Goal: Find specific page/section: Find specific page/section

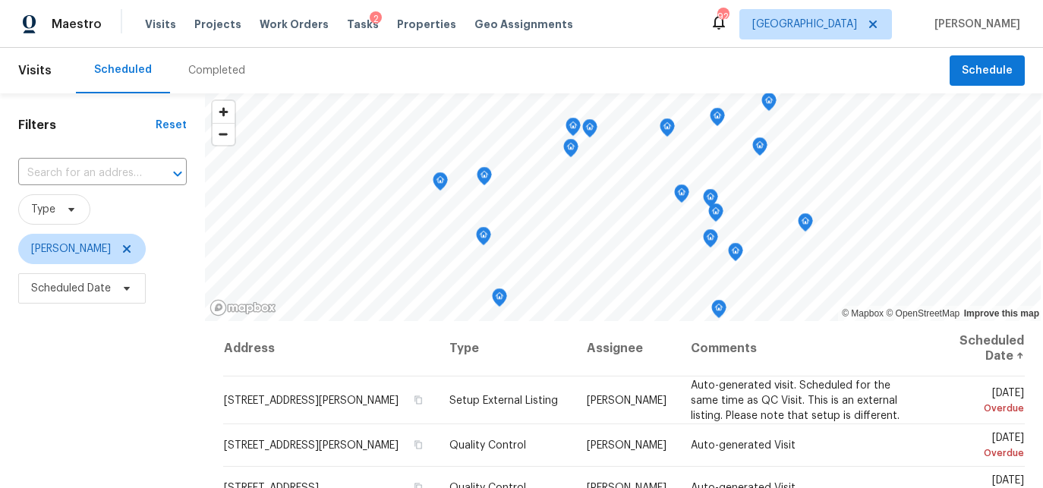
scroll to position [233, 0]
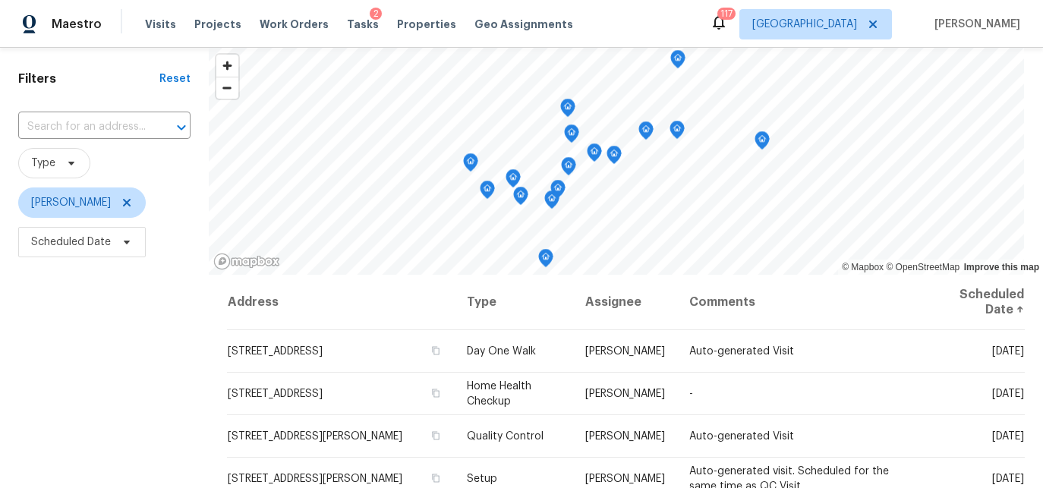
scroll to position [49, 0]
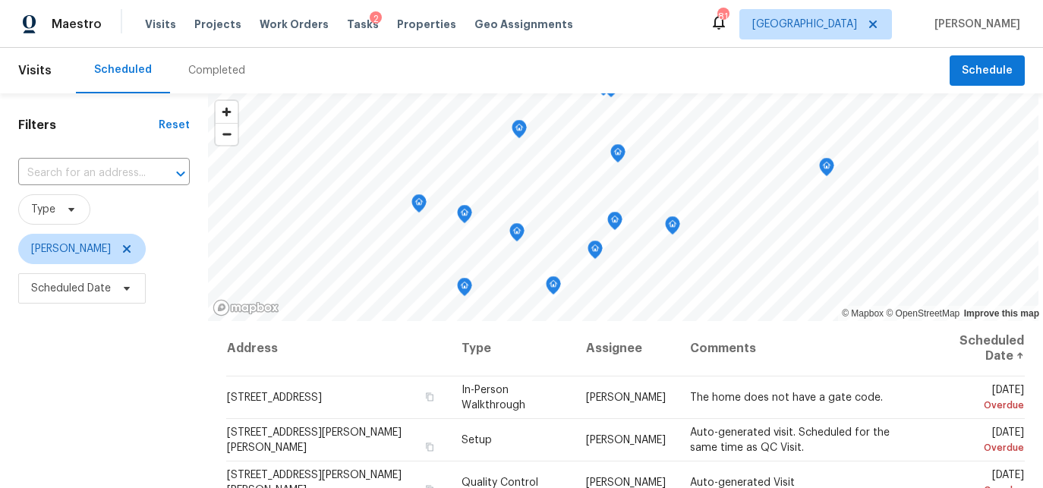
scroll to position [194, 0]
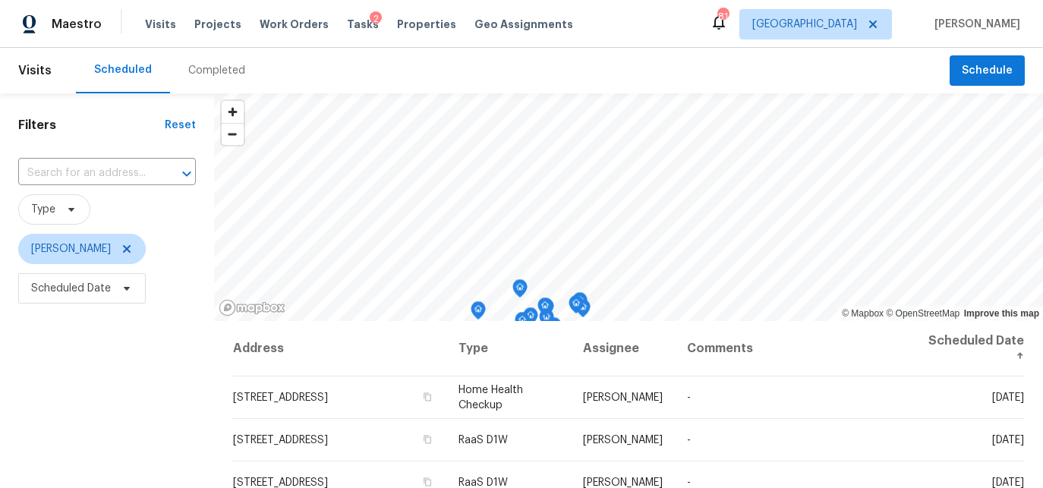
scroll to position [85, 0]
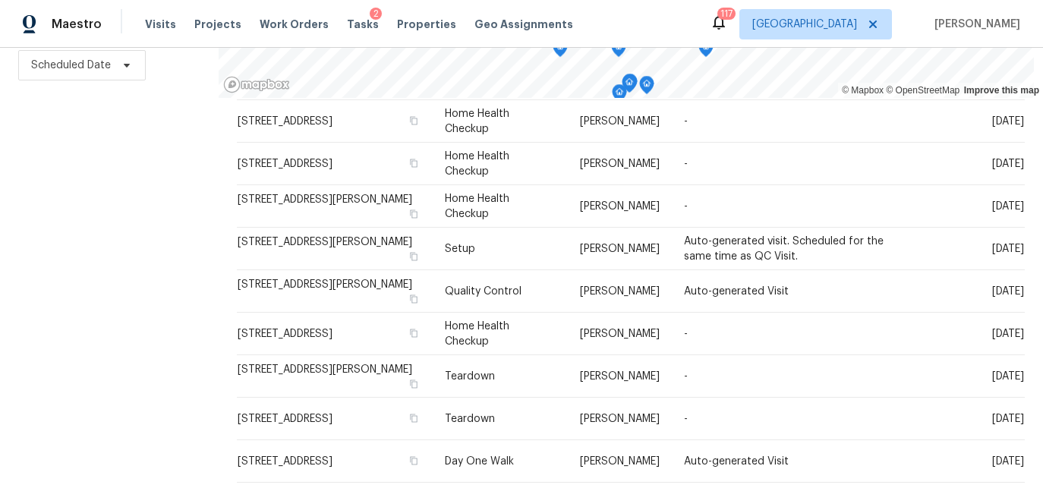
scroll to position [506, 0]
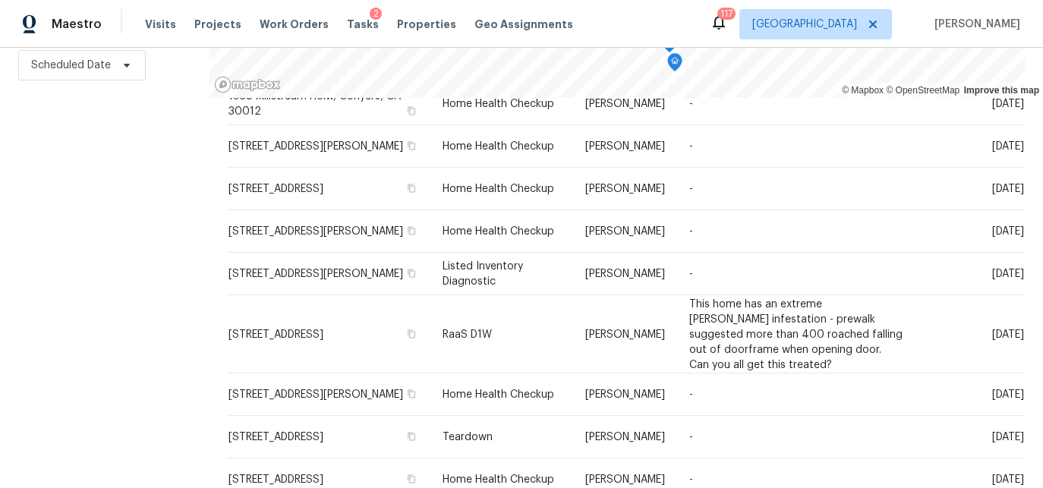
scroll to position [694, 0]
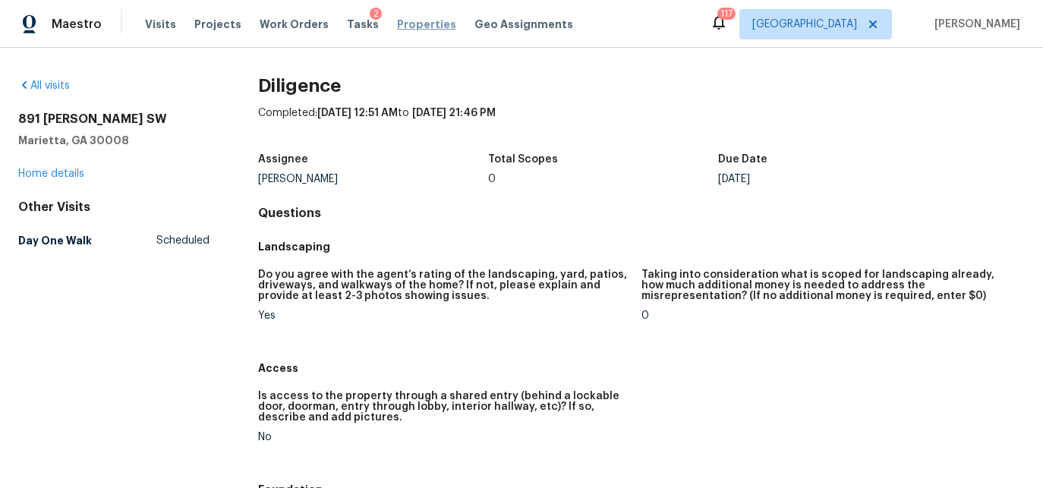
click at [404, 27] on span "Properties" at bounding box center [426, 24] width 59 height 15
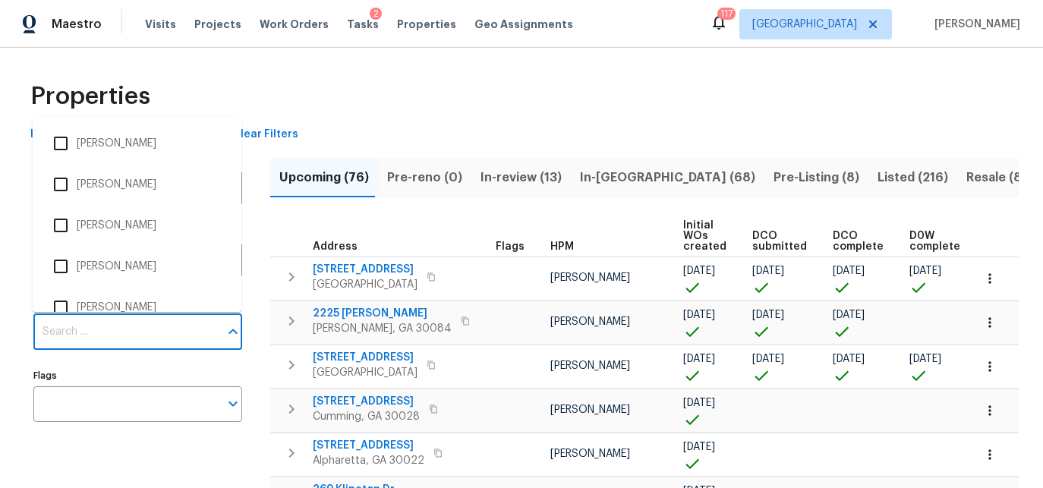
click at [114, 338] on input "Individuals" at bounding box center [126, 332] width 186 height 36
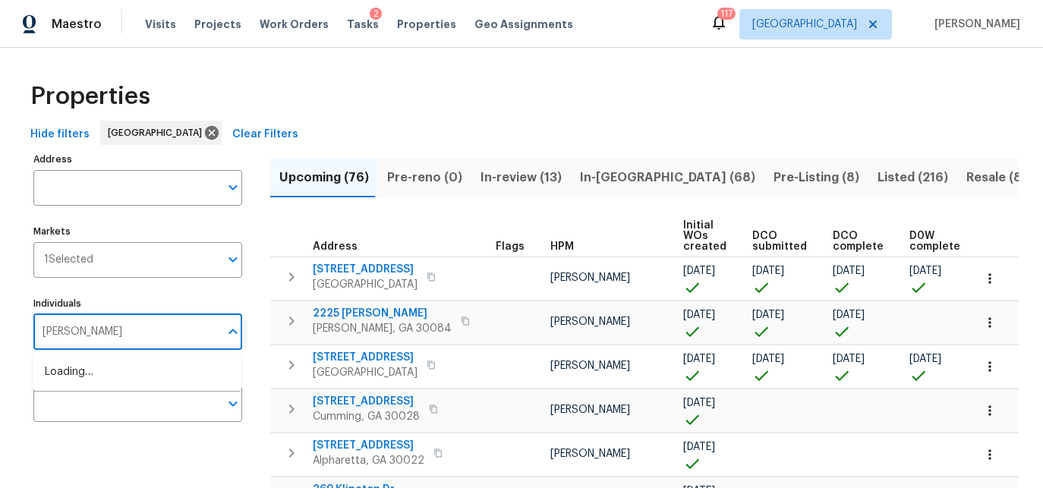
type input "TYLER PAYNE"
click at [63, 387] on input "checkbox" at bounding box center [61, 380] width 32 height 32
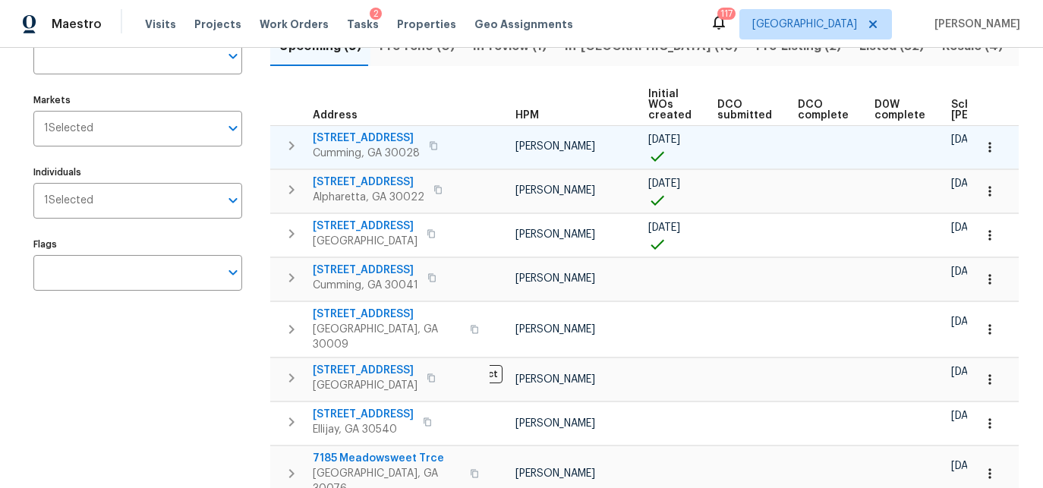
scroll to position [0, 31]
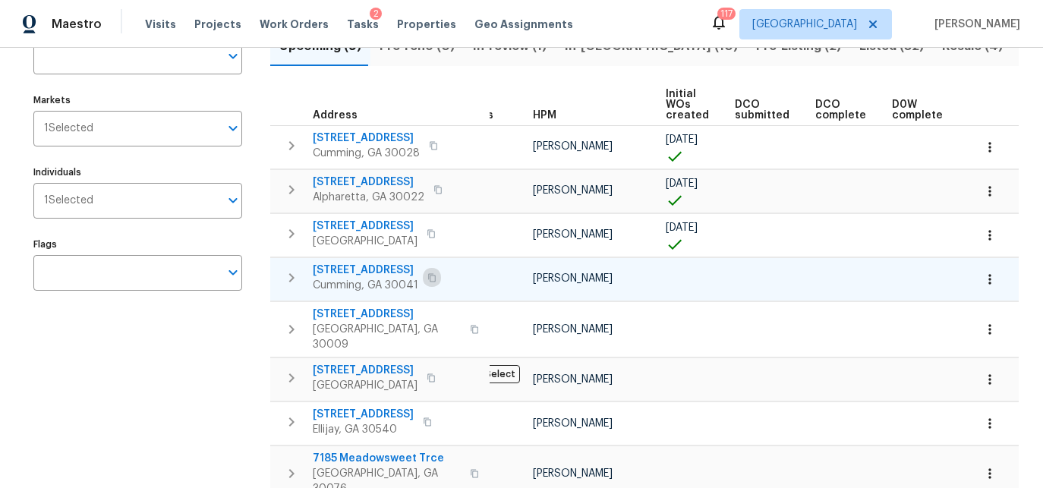
click at [427, 279] on icon "button" at bounding box center [431, 277] width 9 height 9
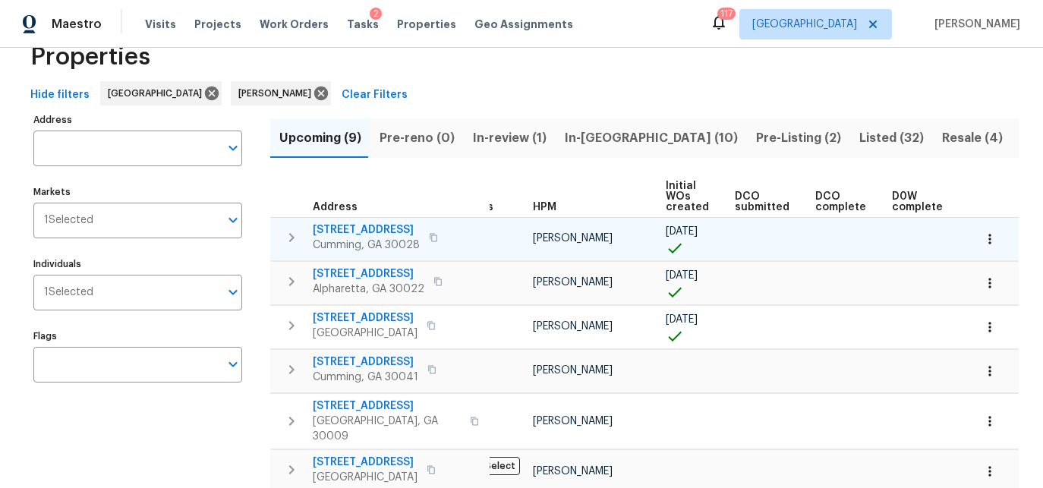
scroll to position [36, 0]
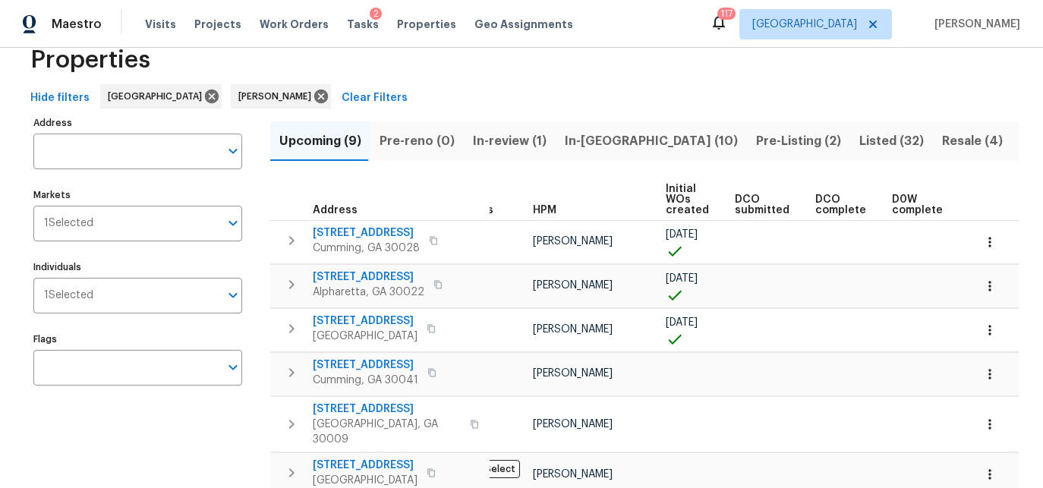
click at [572, 138] on span "In-reno (10)" at bounding box center [651, 141] width 173 height 21
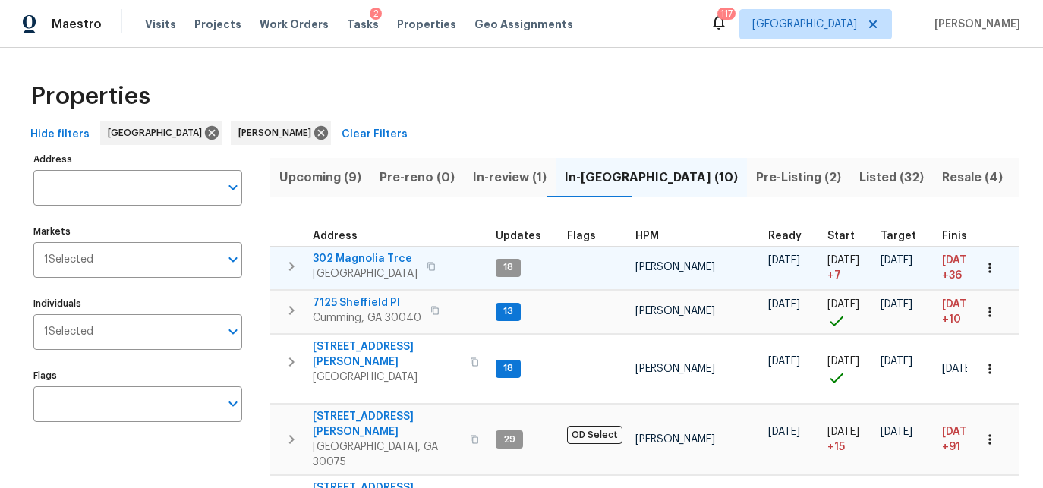
click at [396, 261] on span "302 Magnolia Trce" at bounding box center [365, 258] width 105 height 15
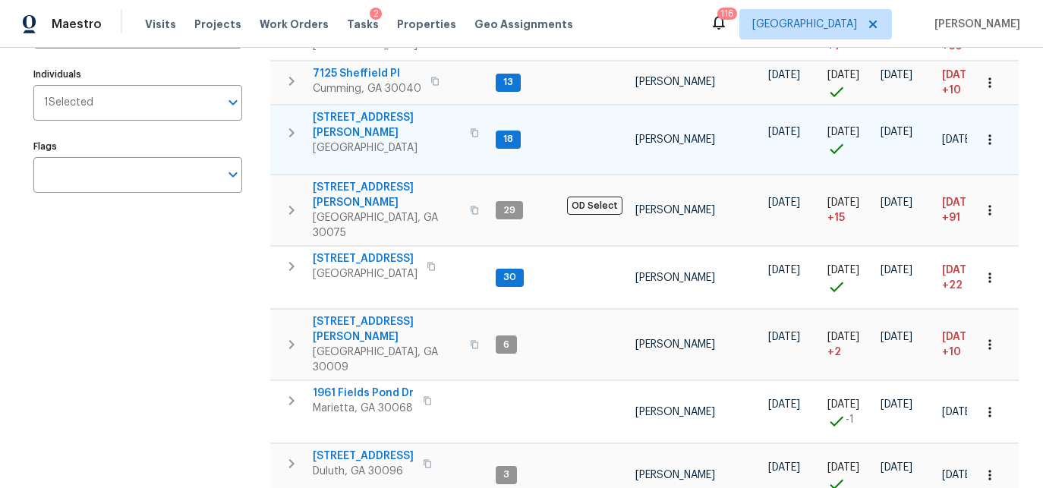
scroll to position [230, 0]
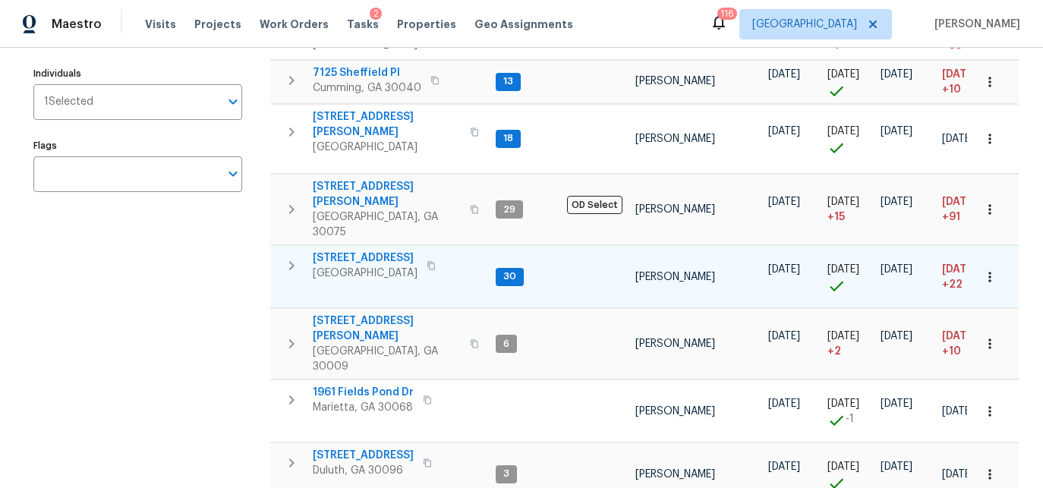
click at [374, 251] on span "144 Oak Haven Dr" at bounding box center [365, 258] width 105 height 15
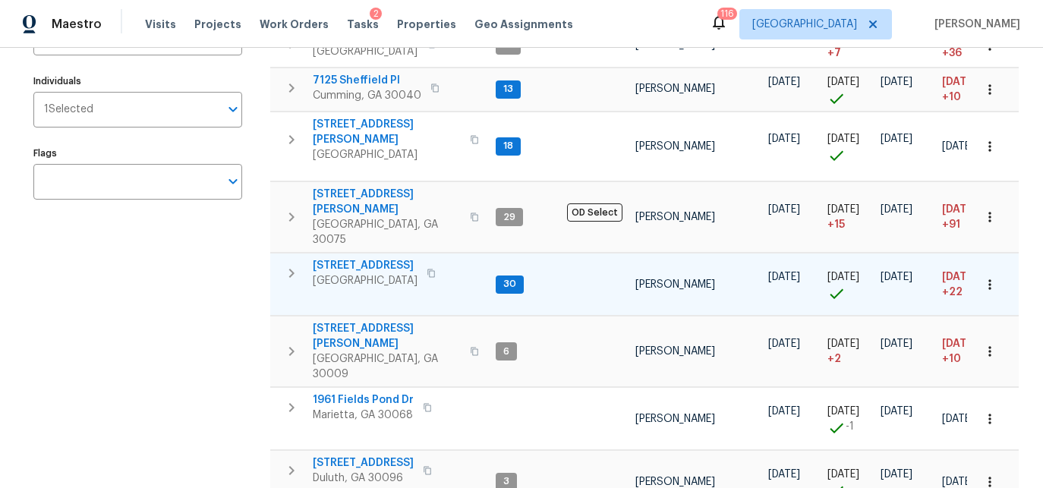
scroll to position [227, 0]
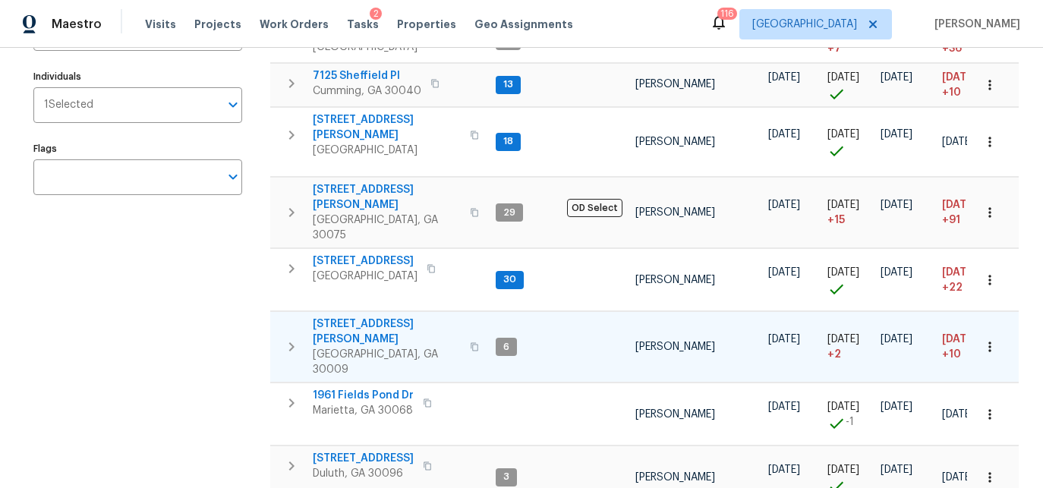
click at [375, 317] on span "545 Hanlon Way" at bounding box center [387, 332] width 148 height 30
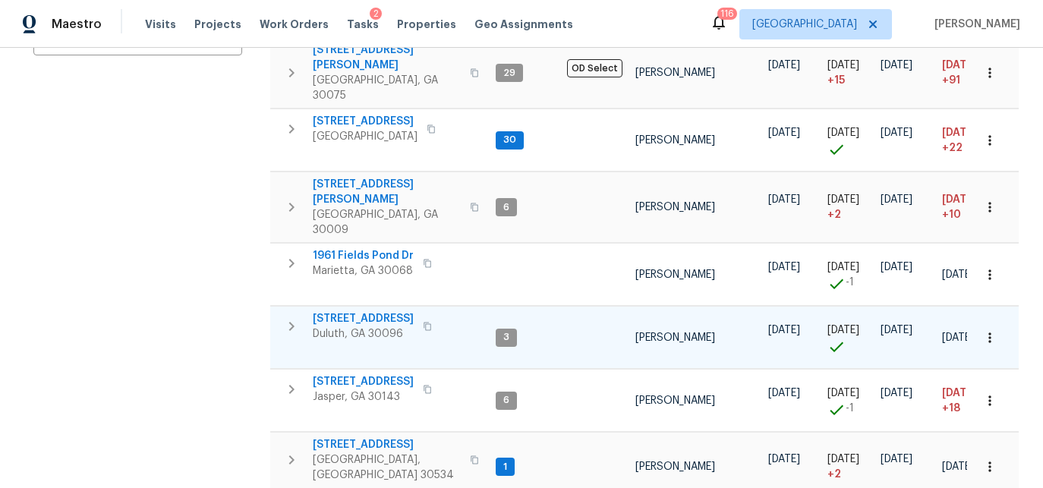
scroll to position [373, 0]
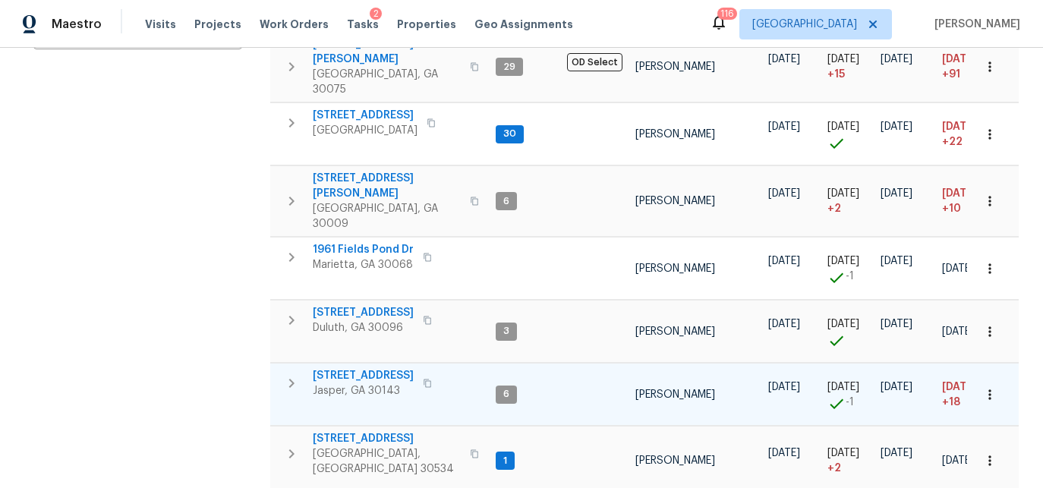
click at [374, 368] on span "78 Blue Pine Ct" at bounding box center [363, 375] width 101 height 15
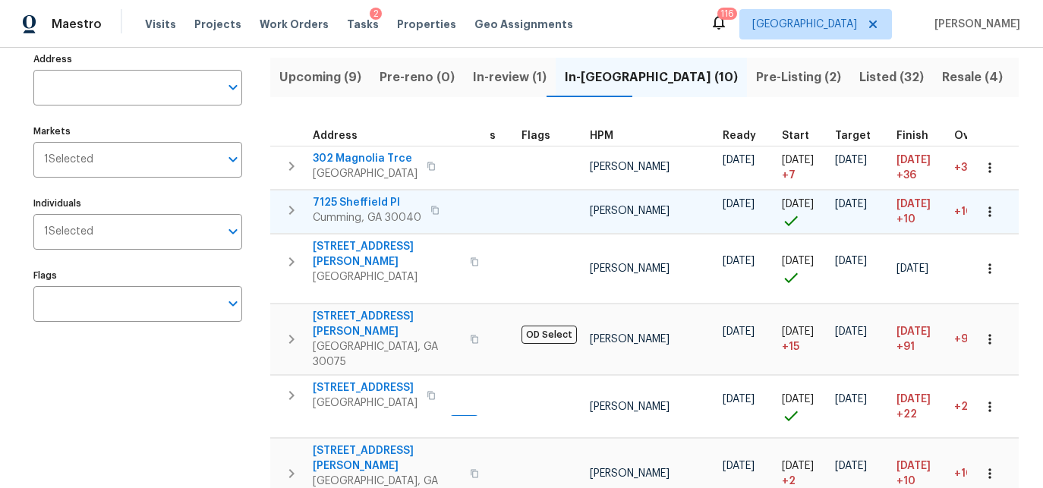
scroll to position [0, 44]
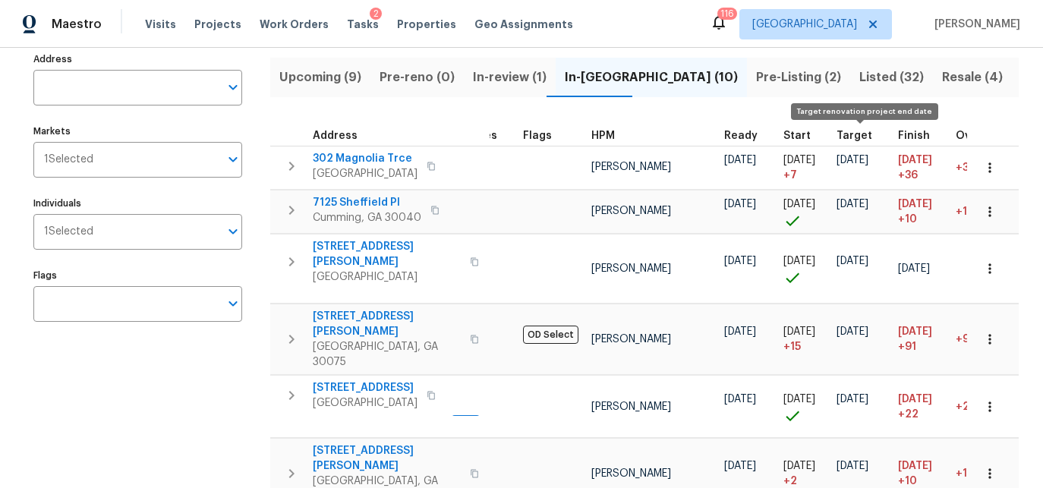
click at [856, 134] on span "Target" at bounding box center [855, 136] width 36 height 11
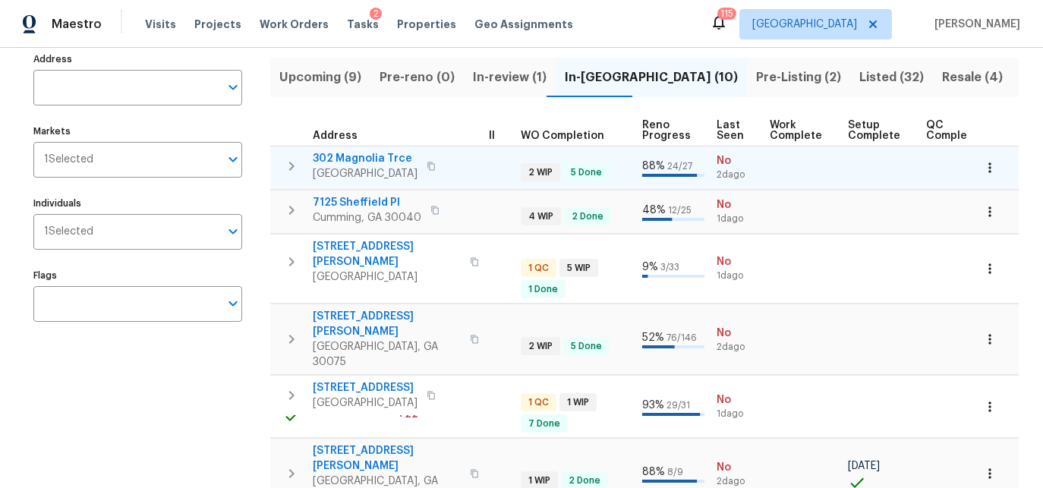
scroll to position [0, 557]
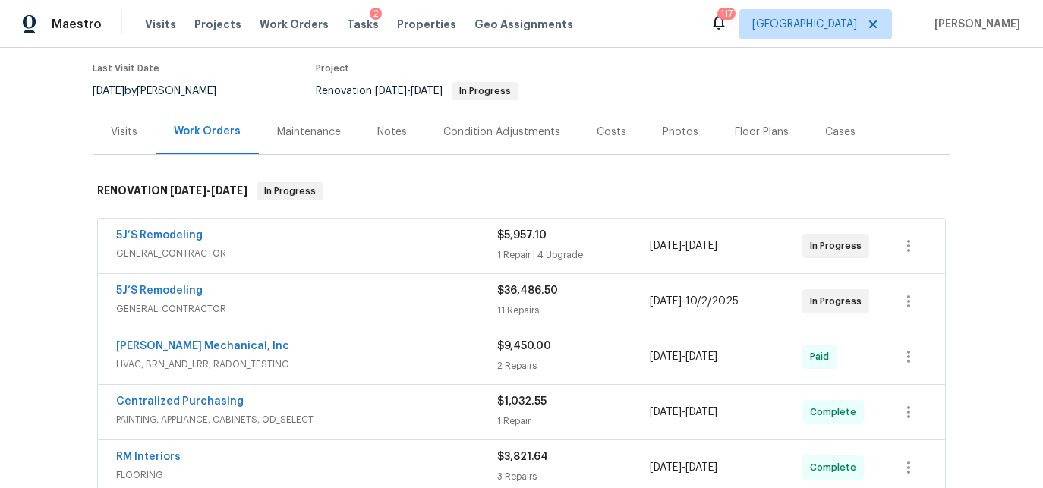
scroll to position [120, 0]
click at [391, 131] on div "Notes" at bounding box center [392, 132] width 30 height 15
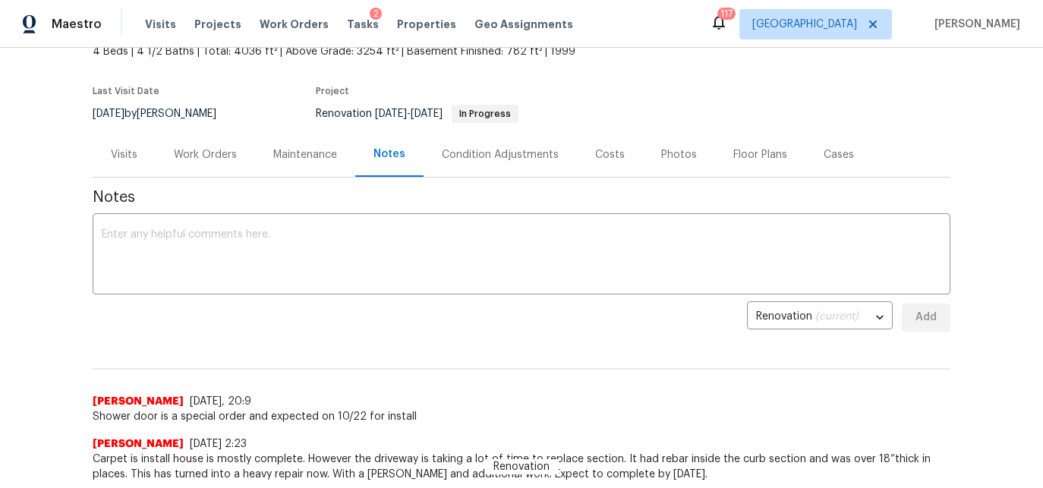
scroll to position [93, 0]
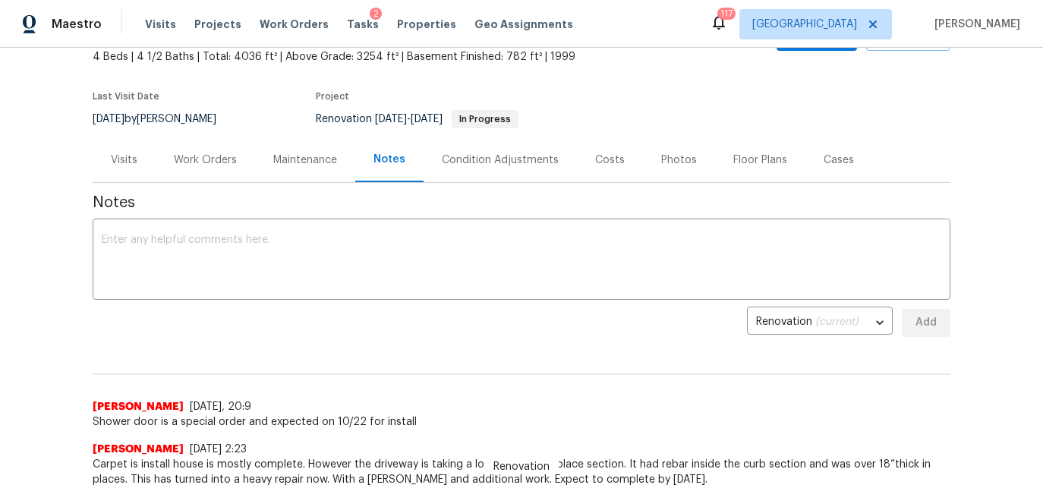
click at [235, 163] on div "Work Orders" at bounding box center [205, 160] width 63 height 15
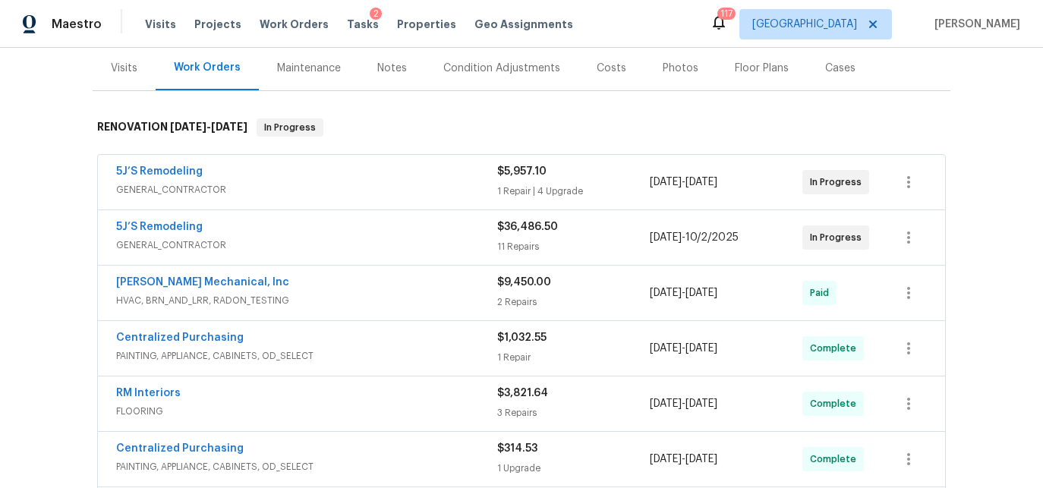
scroll to position [177, 0]
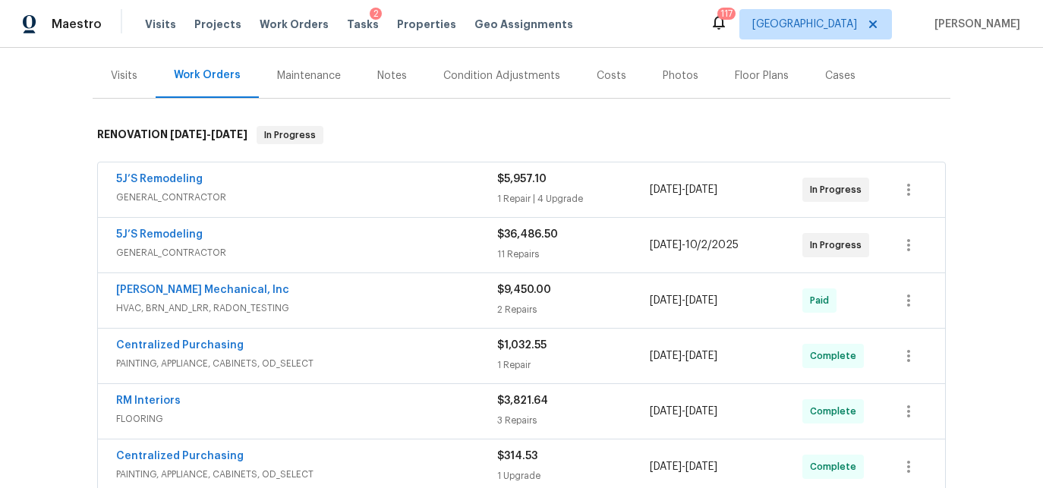
click at [606, 83] on div "Costs" at bounding box center [612, 75] width 66 height 45
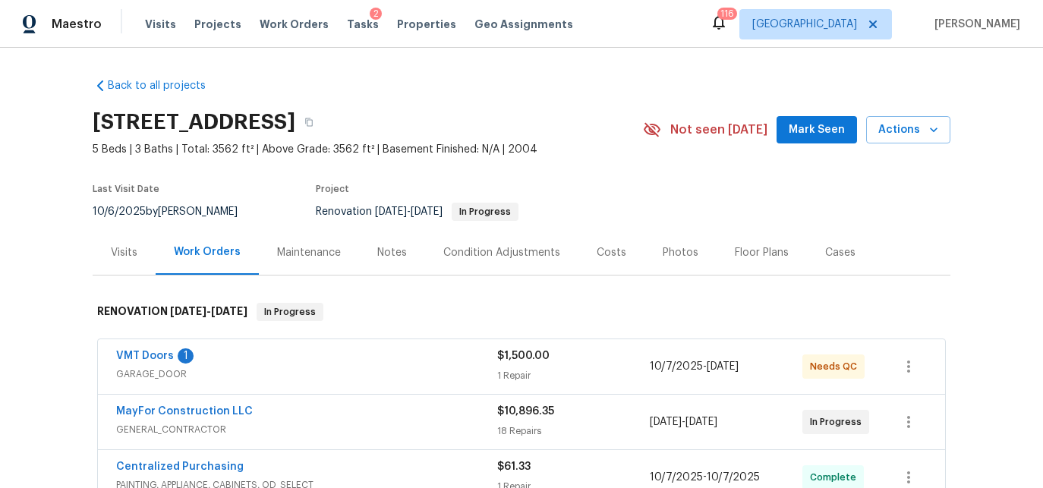
click at [610, 254] on div "Costs" at bounding box center [612, 252] width 30 height 15
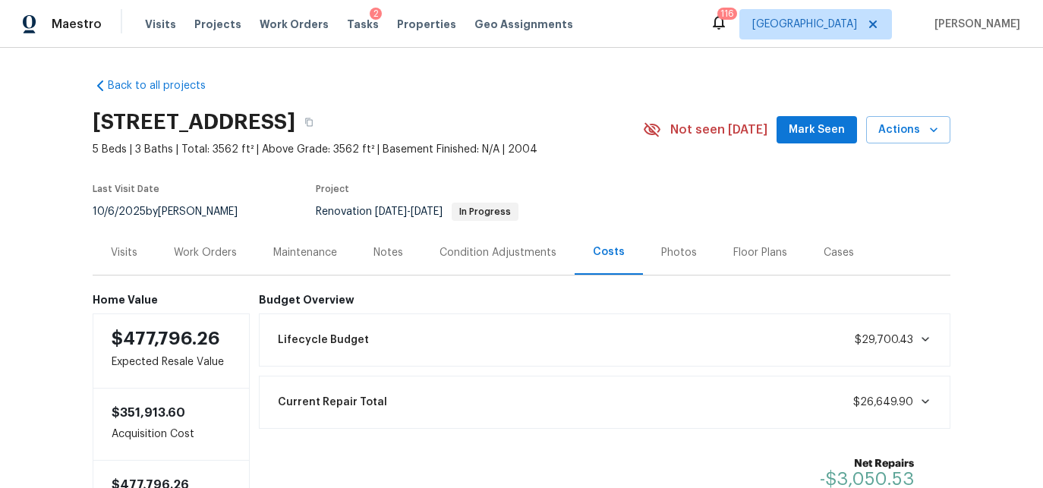
click at [137, 252] on div "Visits" at bounding box center [124, 252] width 63 height 45
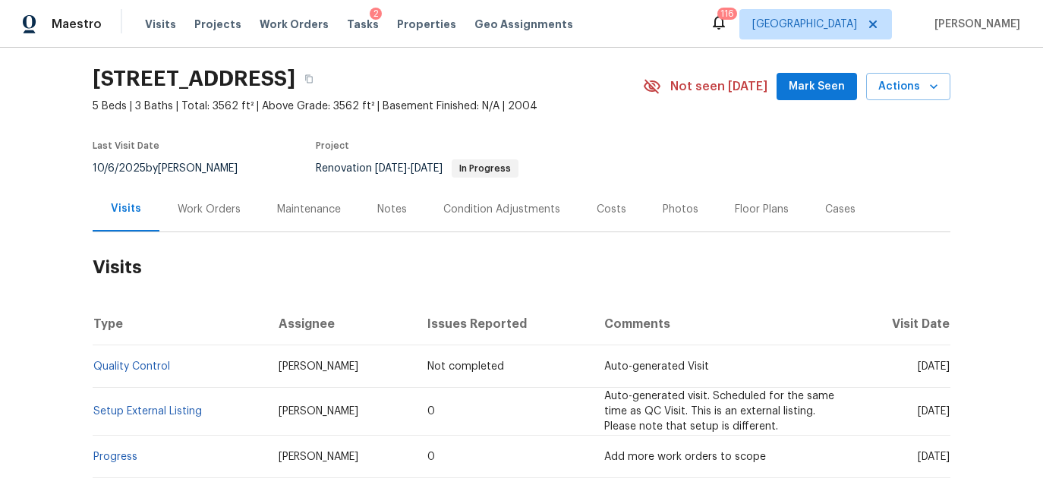
scroll to position [34, 0]
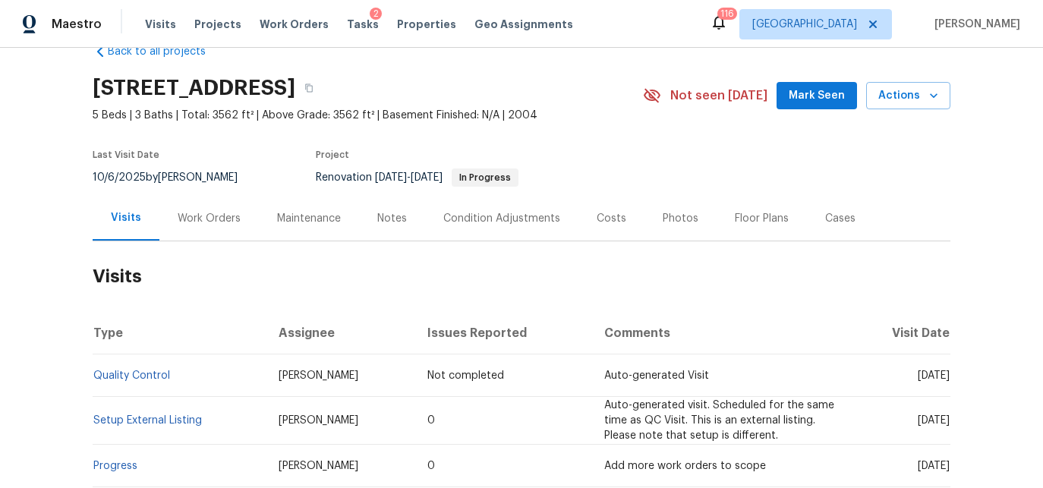
click at [200, 211] on div "Work Orders" at bounding box center [209, 218] width 63 height 15
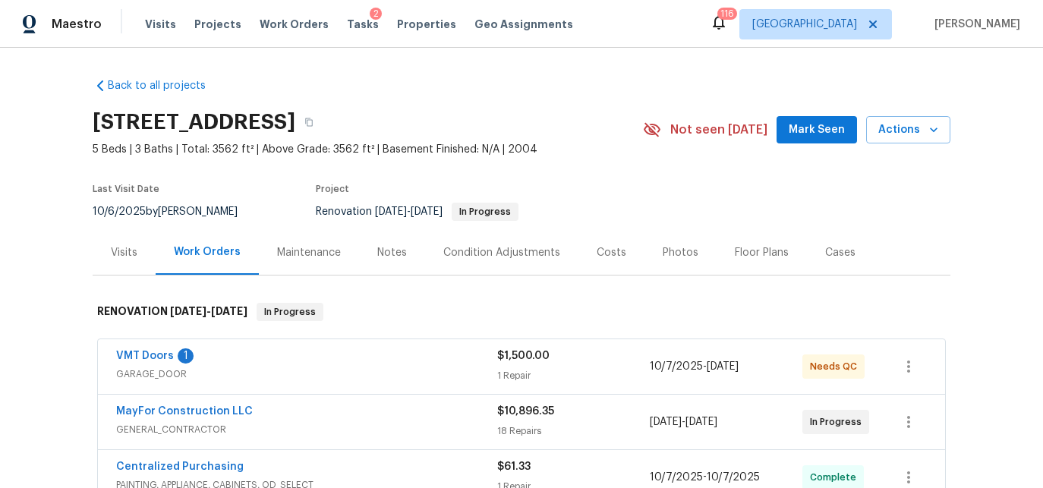
scroll to position [1, 0]
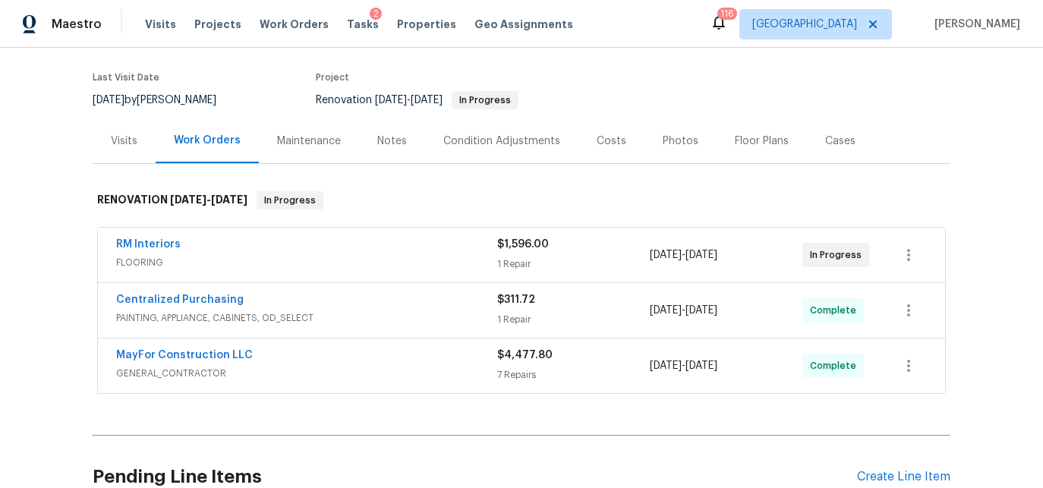
scroll to position [109, 0]
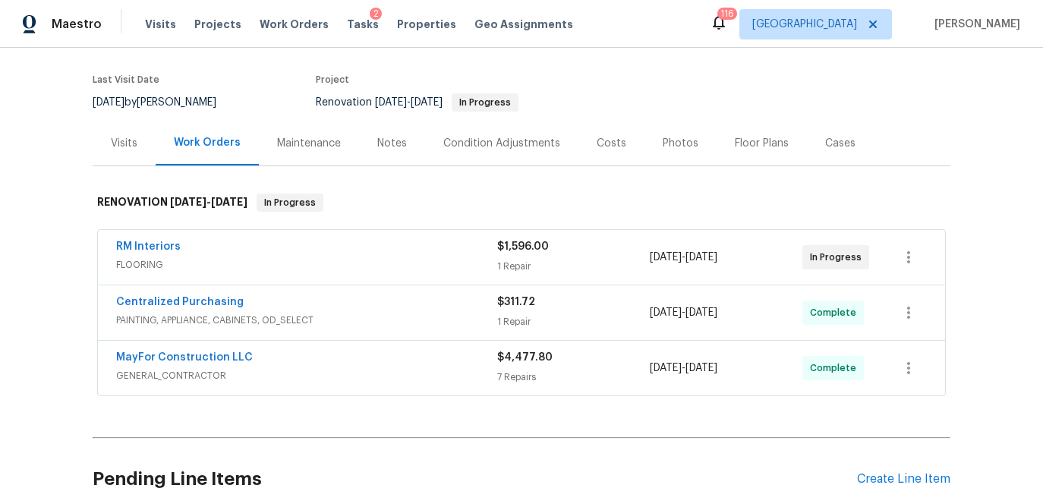
click at [389, 140] on div "Notes" at bounding box center [392, 143] width 30 height 15
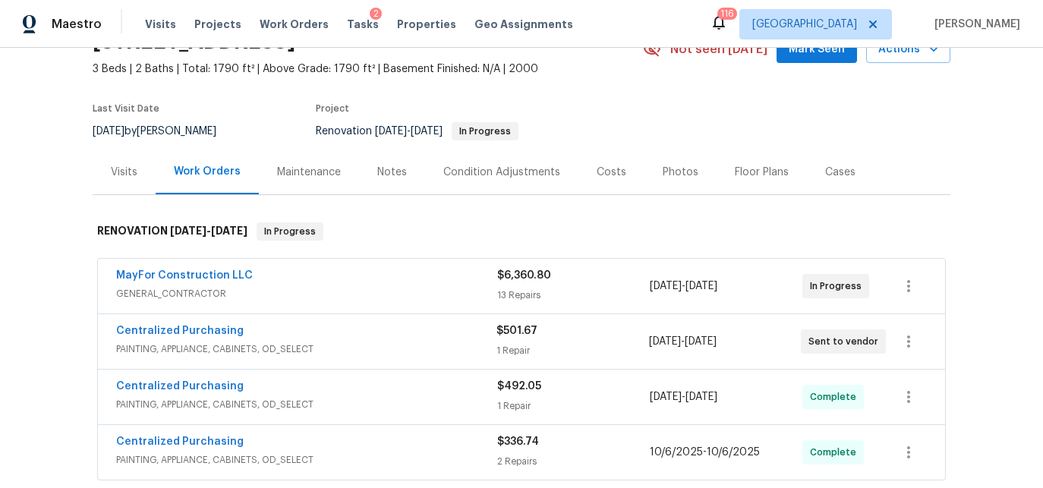
scroll to position [77, 0]
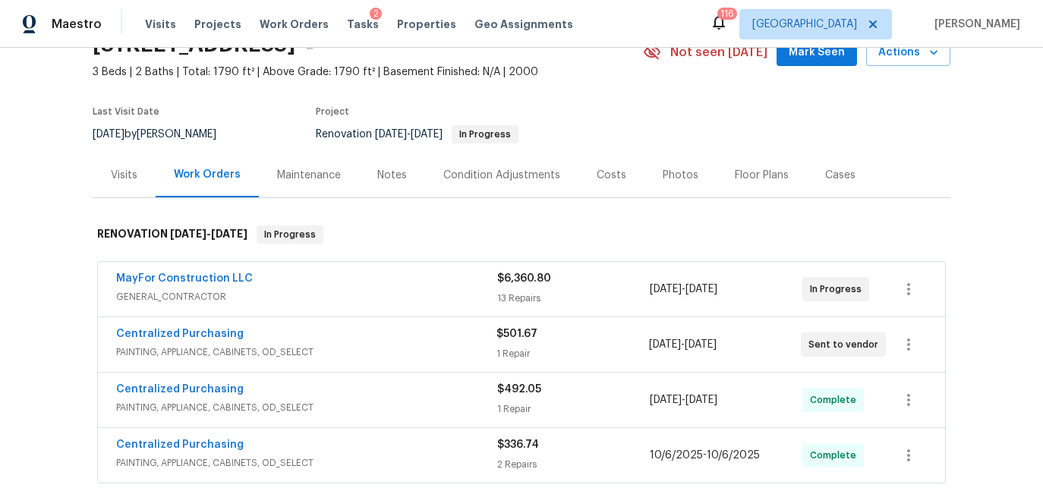
click at [377, 181] on div "Notes" at bounding box center [392, 175] width 30 height 15
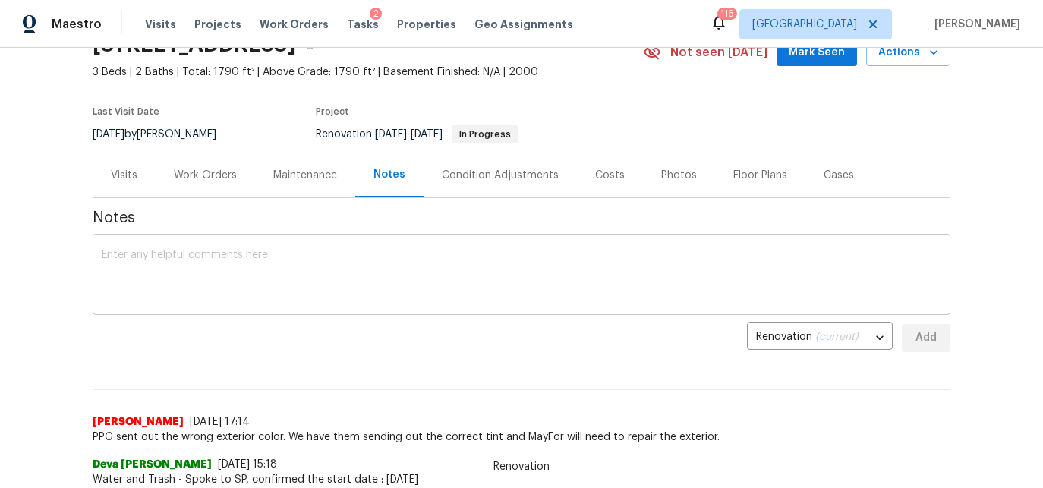
scroll to position [74, 0]
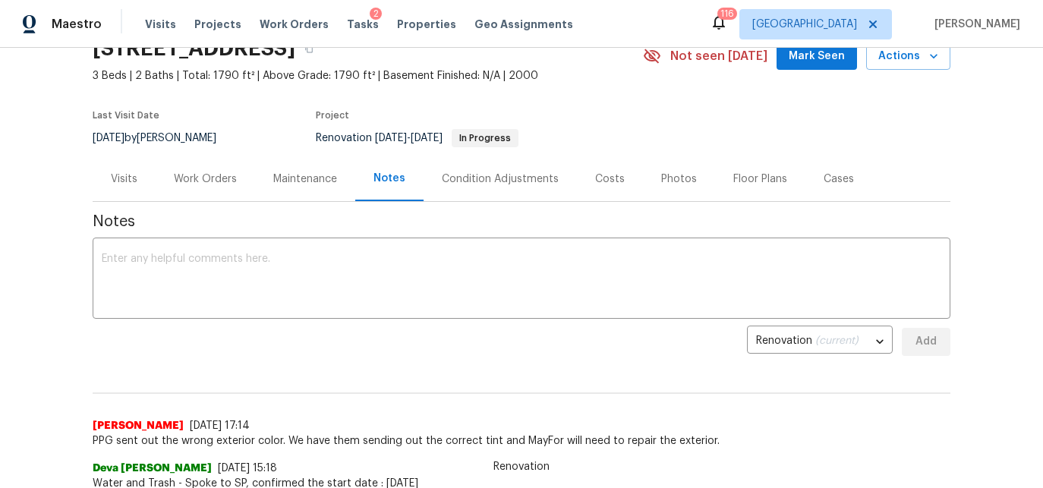
click at [136, 175] on div "Visits" at bounding box center [124, 179] width 27 height 15
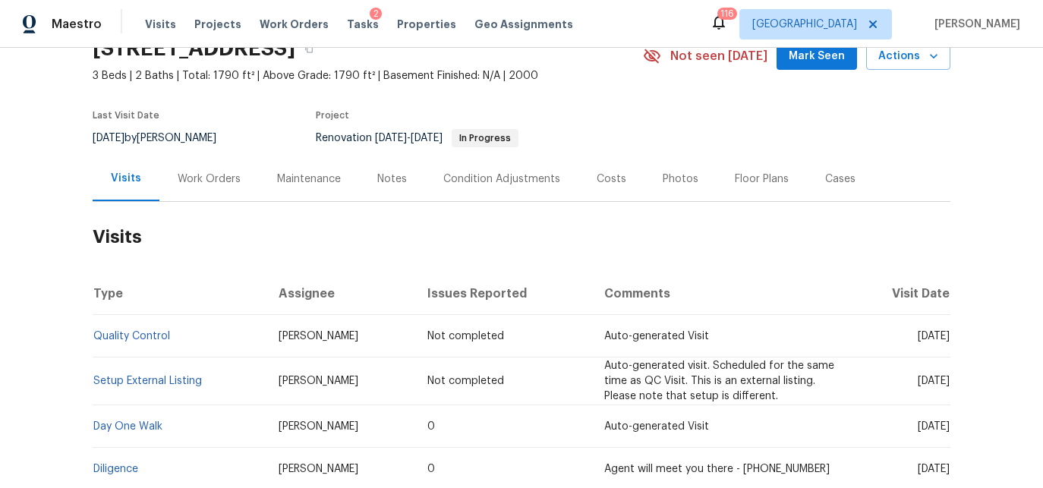
click at [618, 176] on div "Costs" at bounding box center [612, 179] width 30 height 15
